Goal: Navigation & Orientation: Find specific page/section

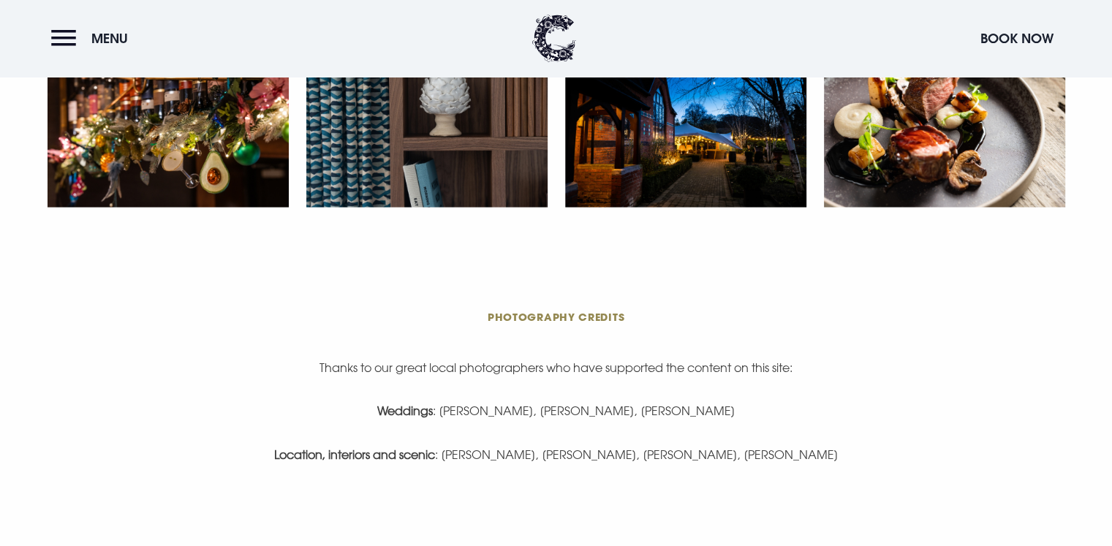
scroll to position [3150, 0]
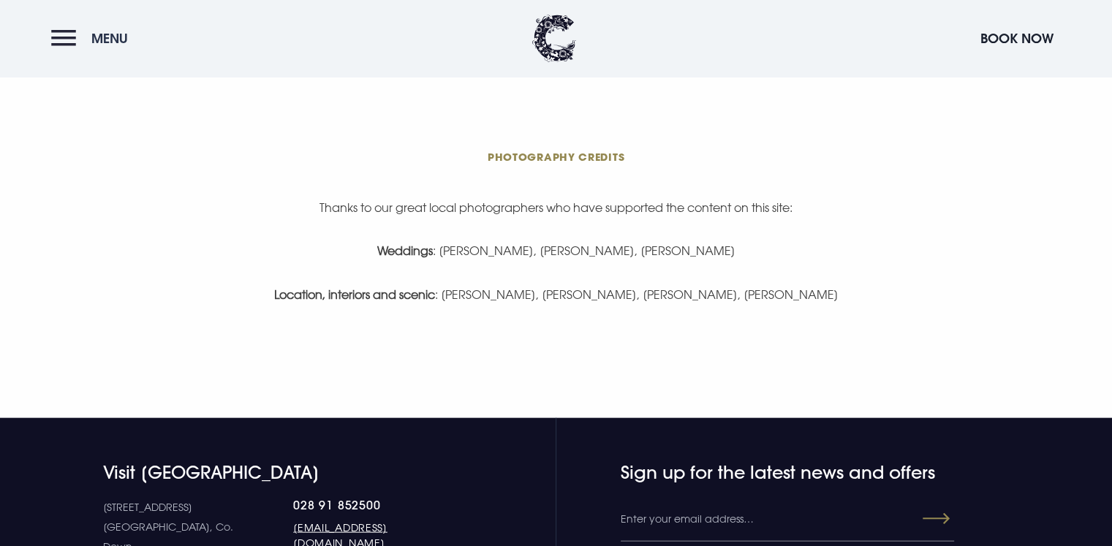
click at [53, 33] on button "Menu" at bounding box center [93, 38] width 84 height 31
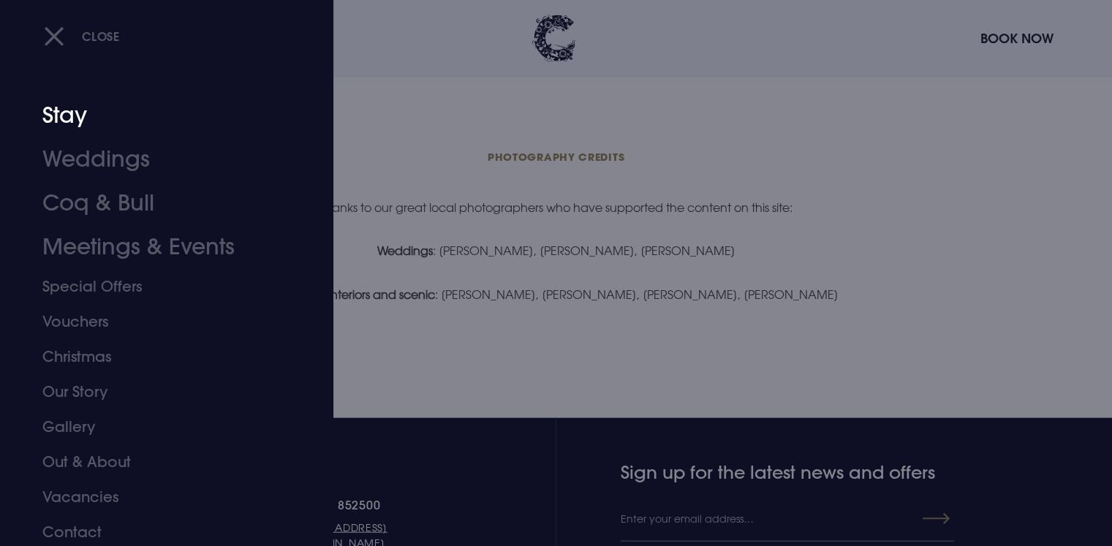
click at [82, 126] on link "Stay" at bounding box center [157, 116] width 231 height 44
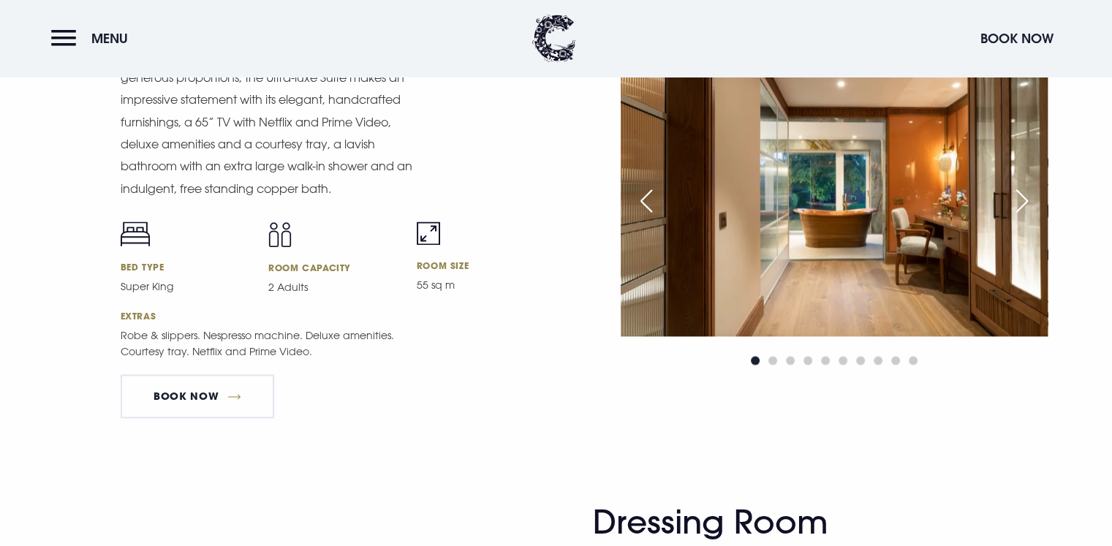
scroll to position [1988, 0]
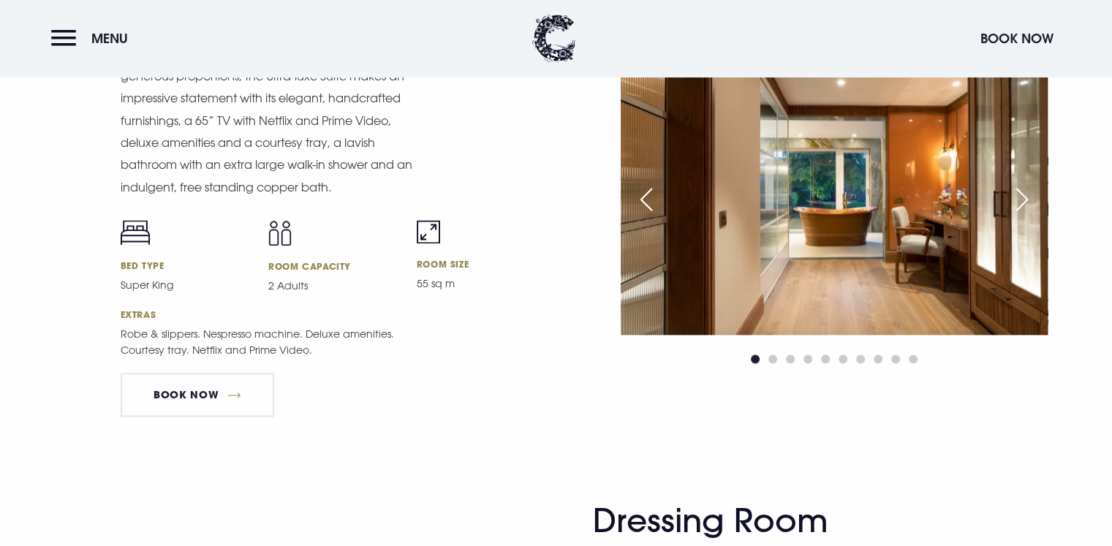
click at [1015, 196] on div "Next slide" at bounding box center [1022, 199] width 37 height 32
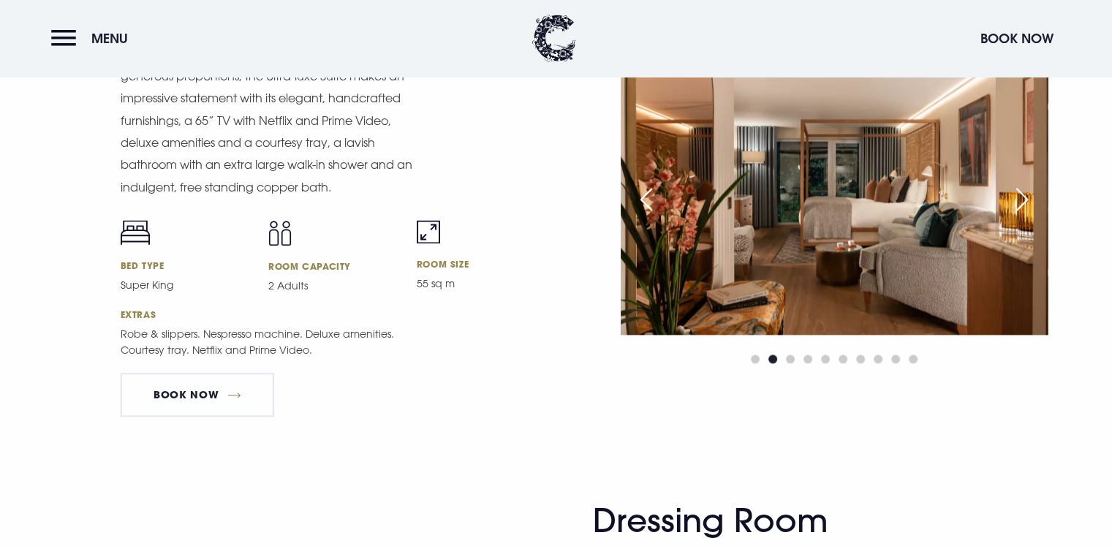
click at [1015, 196] on div "Next slide" at bounding box center [1022, 199] width 37 height 32
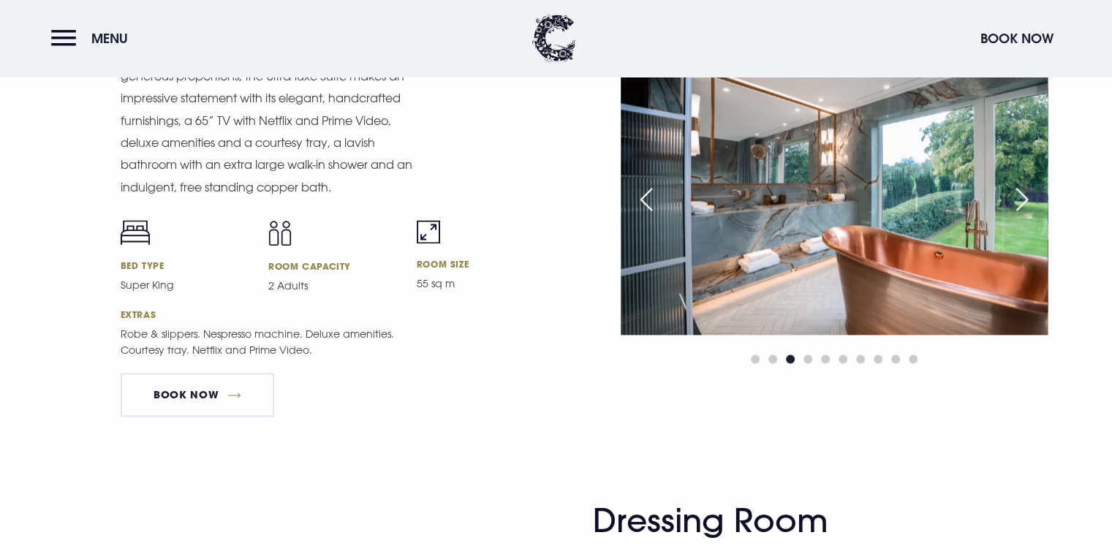
click at [1015, 196] on div "Next slide" at bounding box center [1022, 199] width 37 height 32
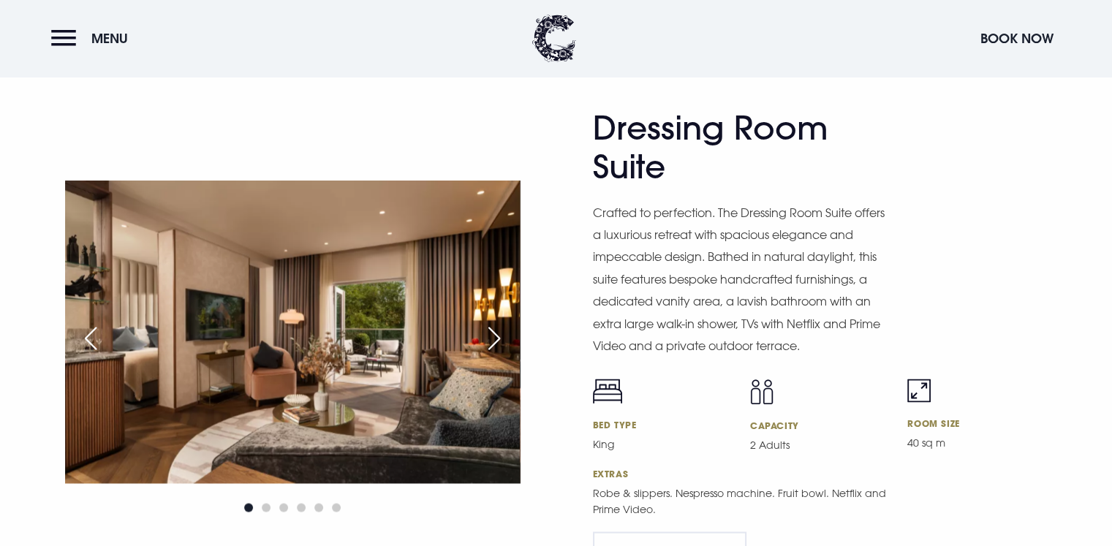
scroll to position [2427, 0]
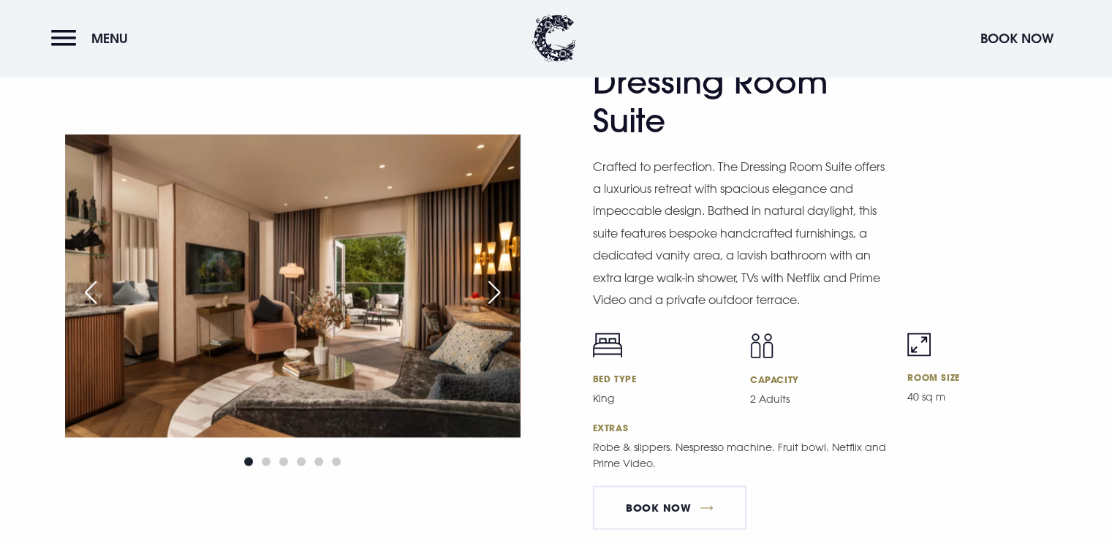
click at [491, 294] on div "Next slide" at bounding box center [494, 292] width 37 height 32
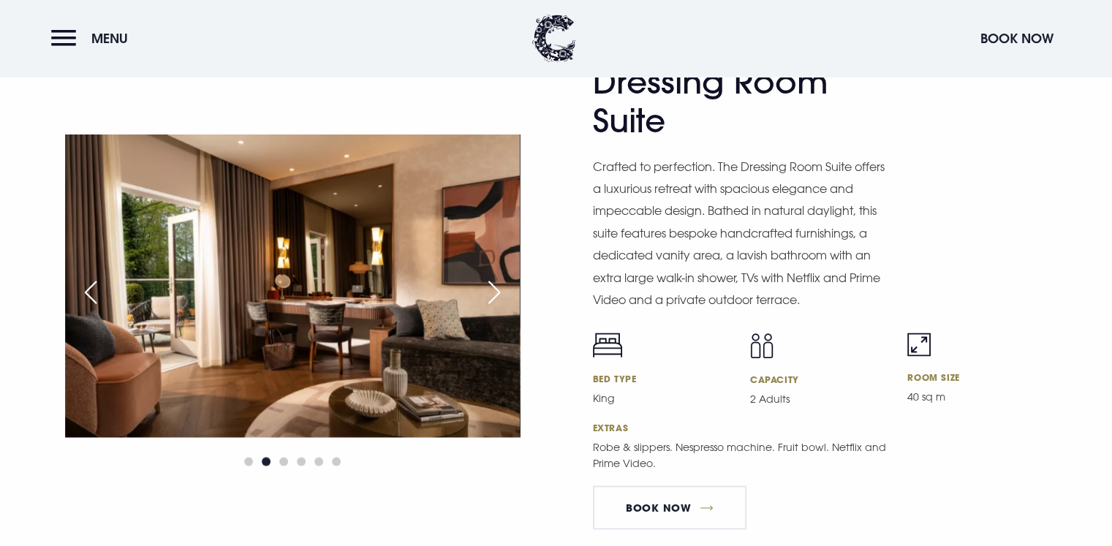
click at [491, 294] on div "Next slide" at bounding box center [494, 292] width 37 height 32
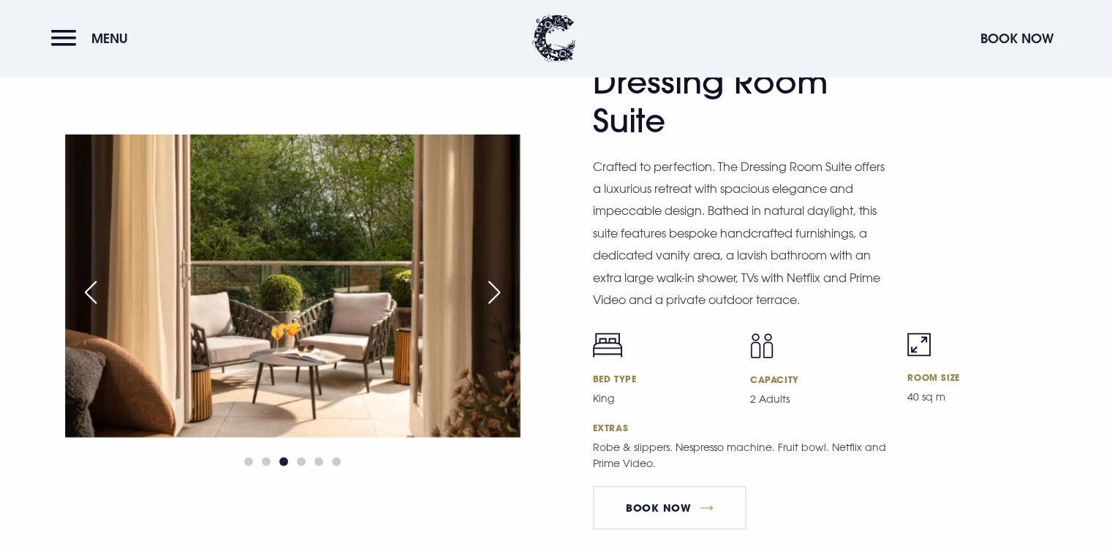
click at [491, 294] on div "Next slide" at bounding box center [494, 292] width 37 height 32
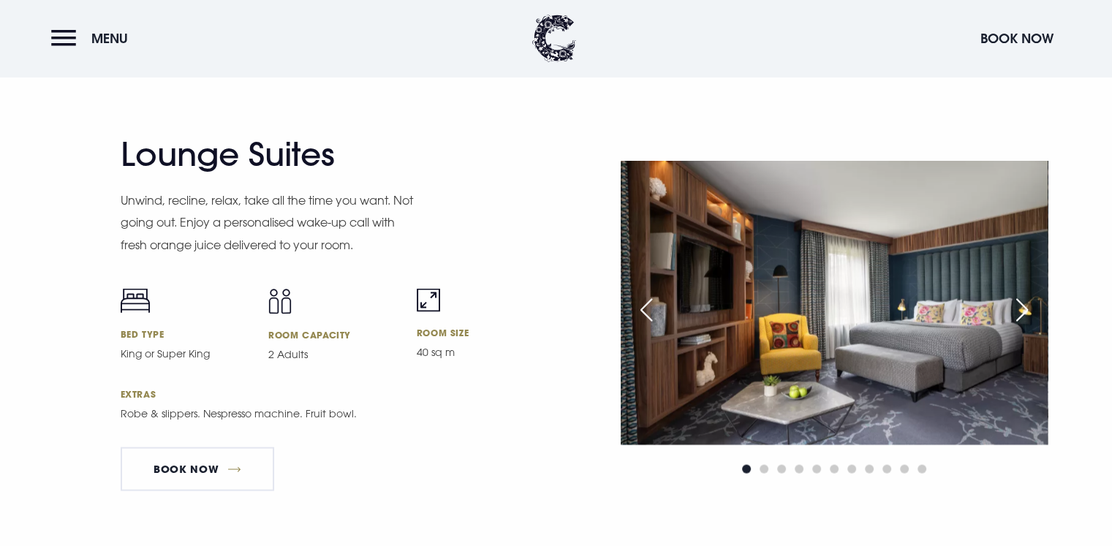
scroll to position [2924, 0]
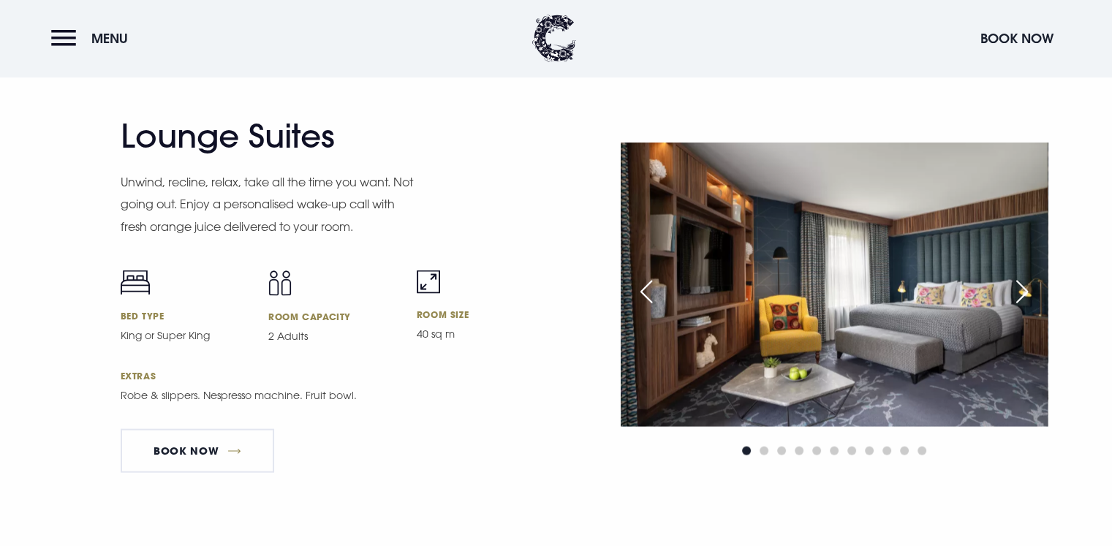
click at [1023, 284] on div "Next slide" at bounding box center [1022, 292] width 37 height 32
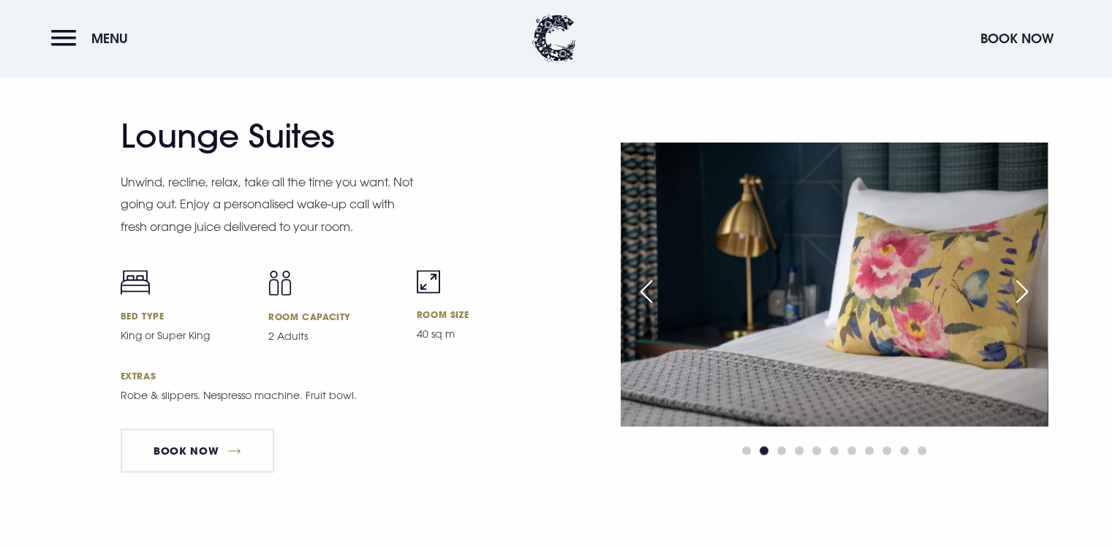
click at [1023, 284] on div "Next slide" at bounding box center [1022, 292] width 37 height 32
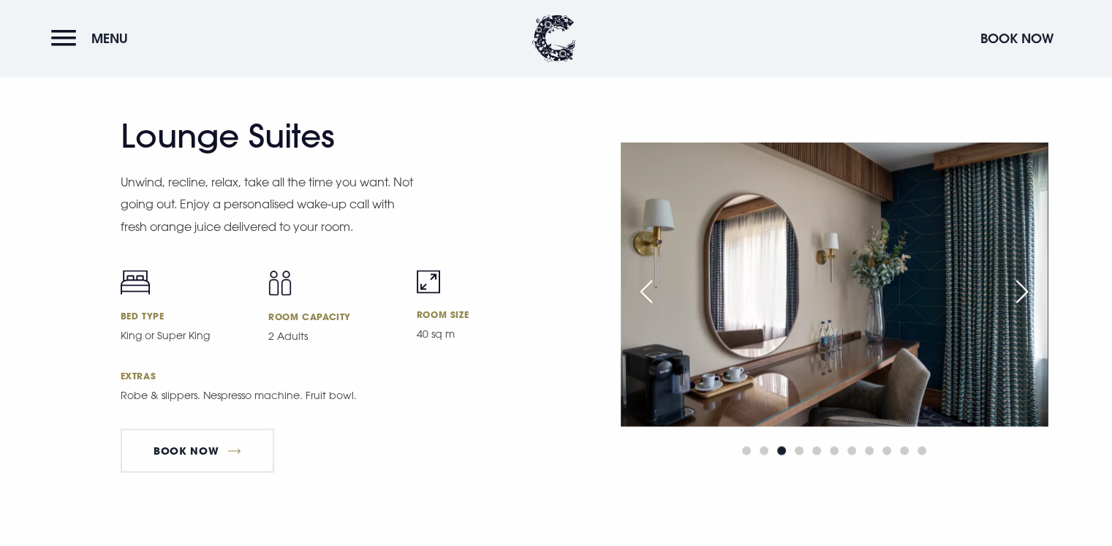
click at [1023, 284] on div "Next slide" at bounding box center [1022, 292] width 37 height 32
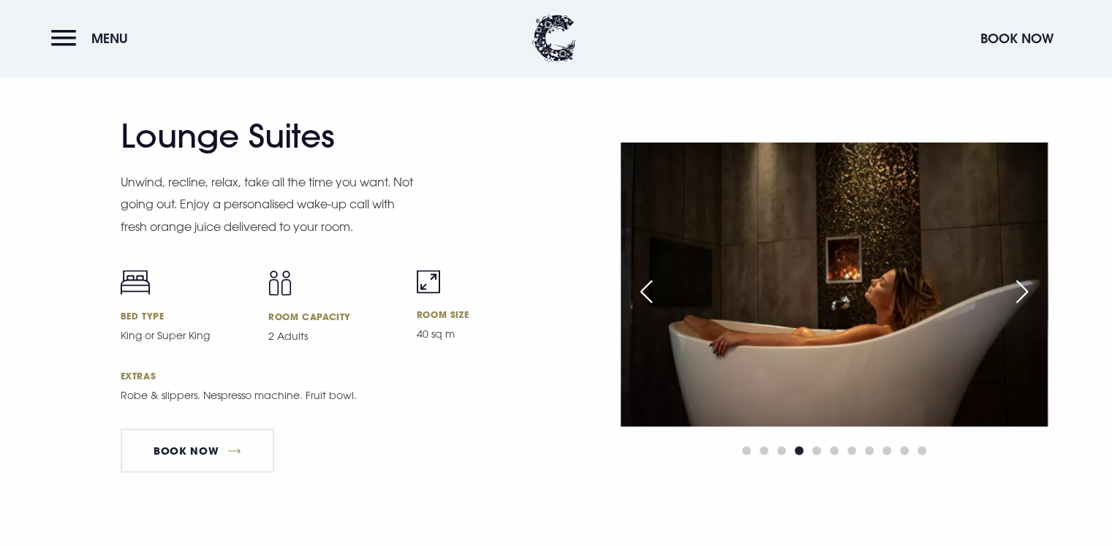
click at [1023, 284] on div "Next slide" at bounding box center [1022, 292] width 37 height 32
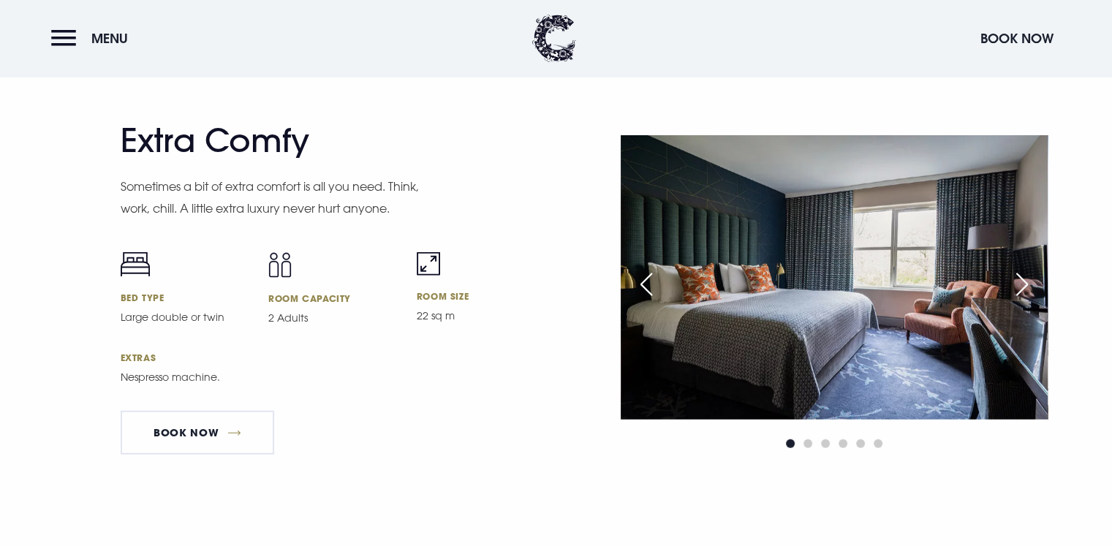
scroll to position [3860, 0]
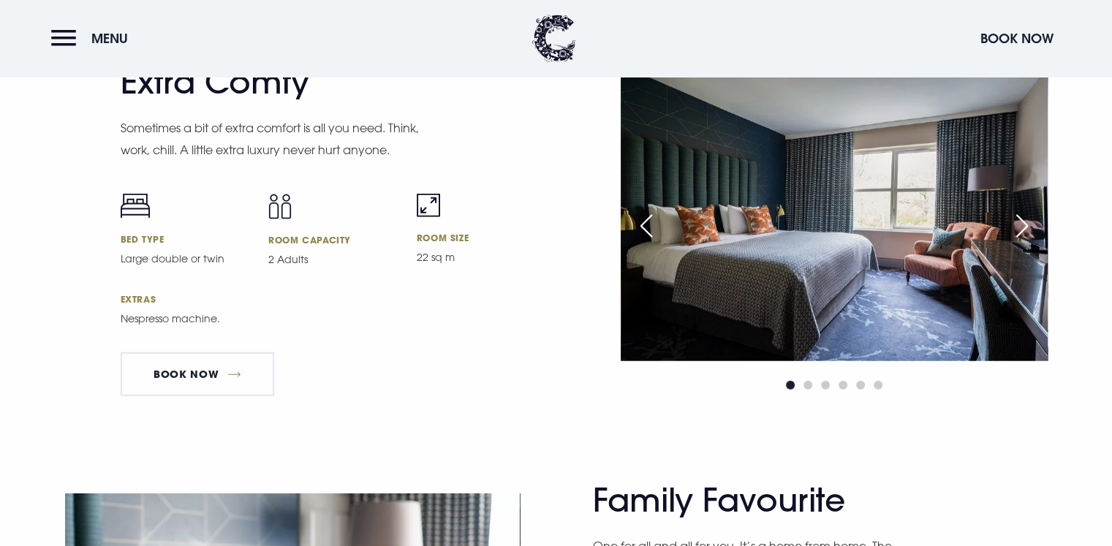
click at [1023, 238] on div "Next slide" at bounding box center [1022, 226] width 37 height 32
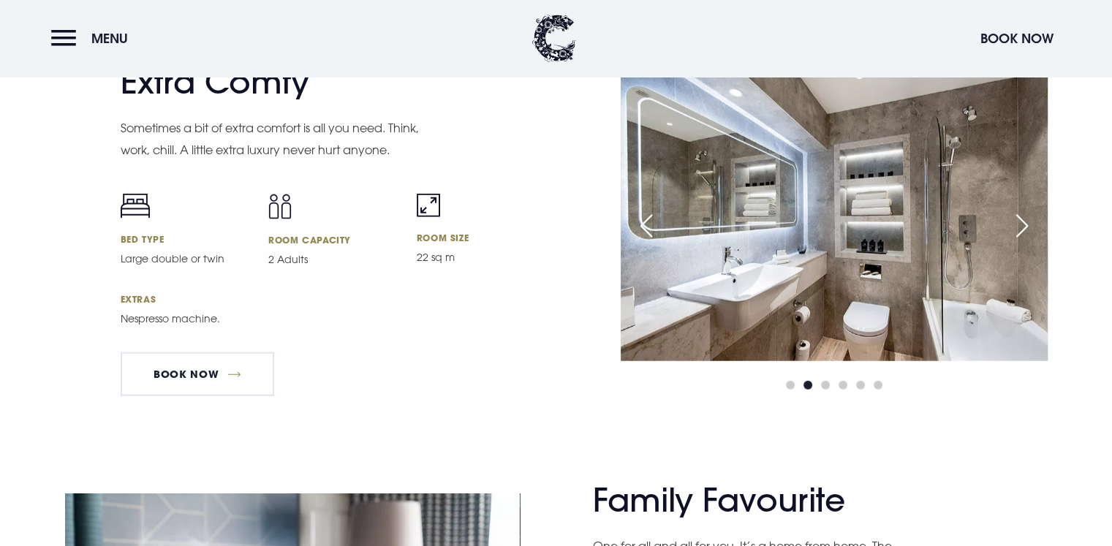
click at [1023, 238] on div "Next slide" at bounding box center [1022, 226] width 37 height 32
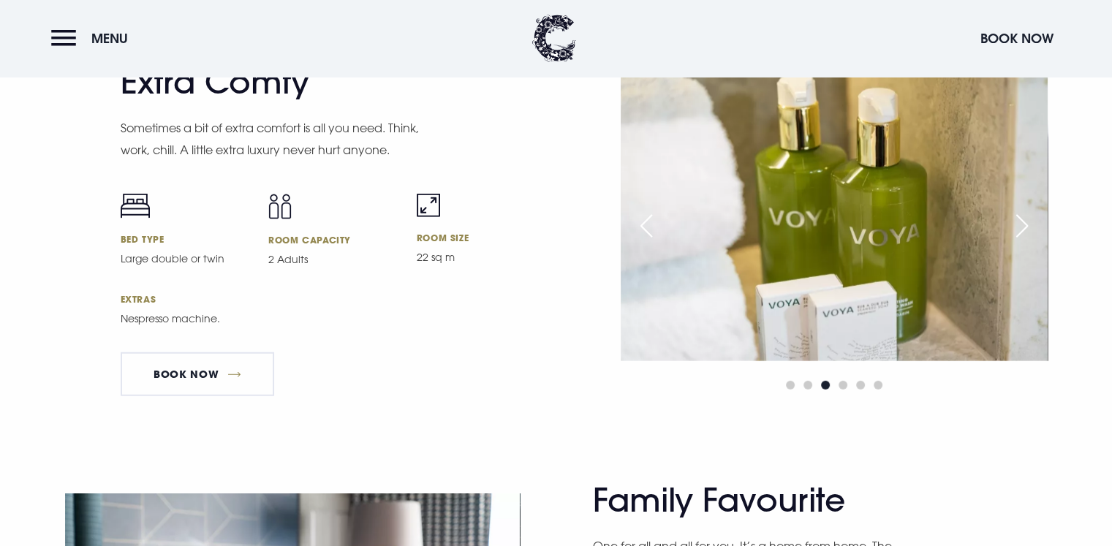
click at [1023, 238] on div "Next slide" at bounding box center [1022, 226] width 37 height 32
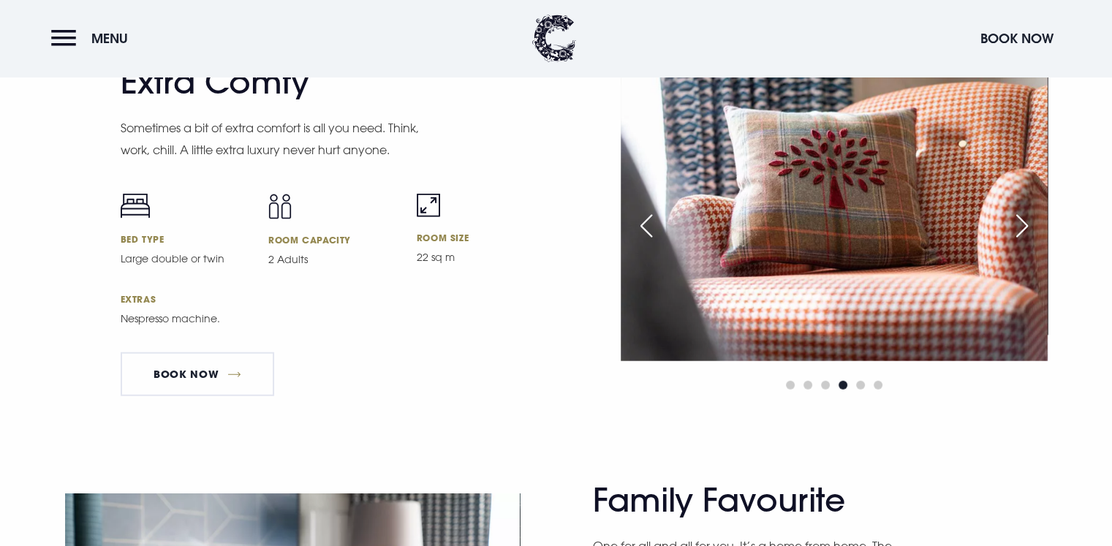
click at [1023, 238] on div "Next slide" at bounding box center [1022, 226] width 37 height 32
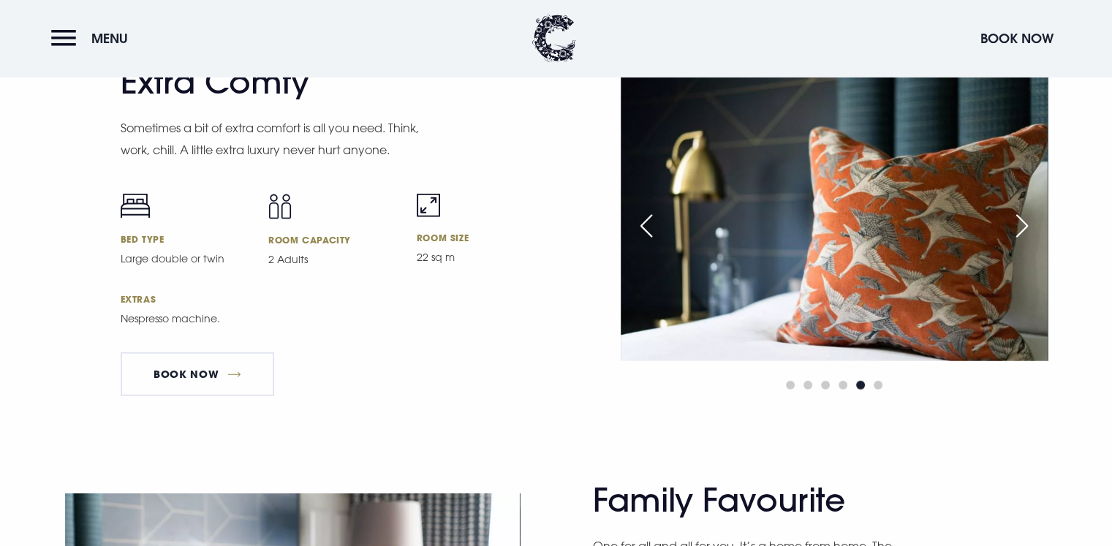
click at [1023, 238] on div "Next slide" at bounding box center [1022, 226] width 37 height 32
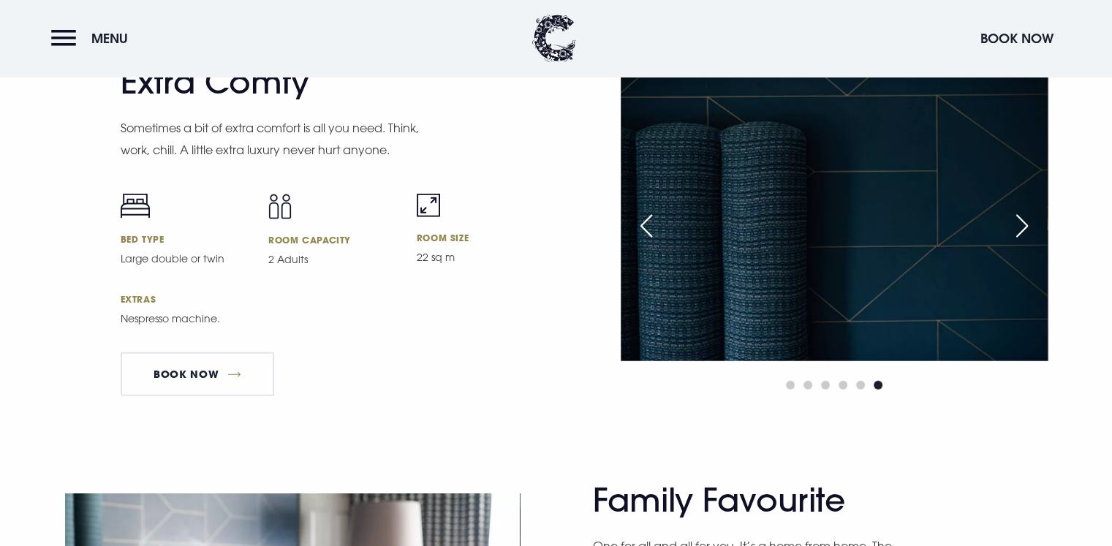
click at [1023, 238] on div "Next slide" at bounding box center [1022, 226] width 37 height 32
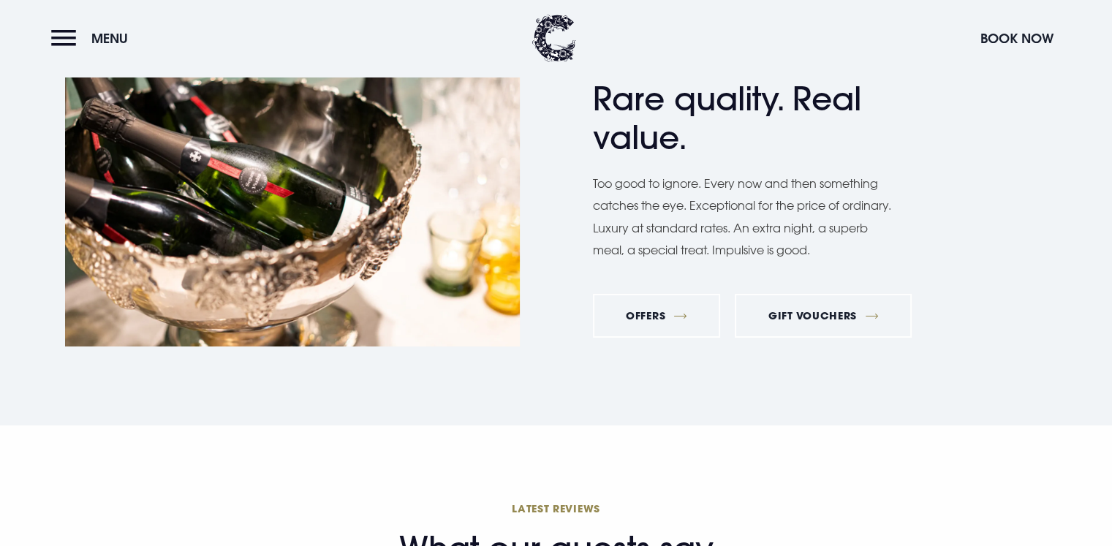
scroll to position [5410, 0]
